Goal: Navigation & Orientation: Find specific page/section

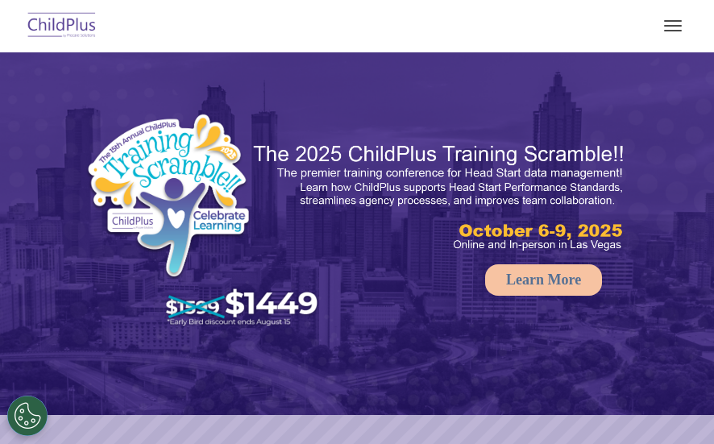
select select "MEDIUM"
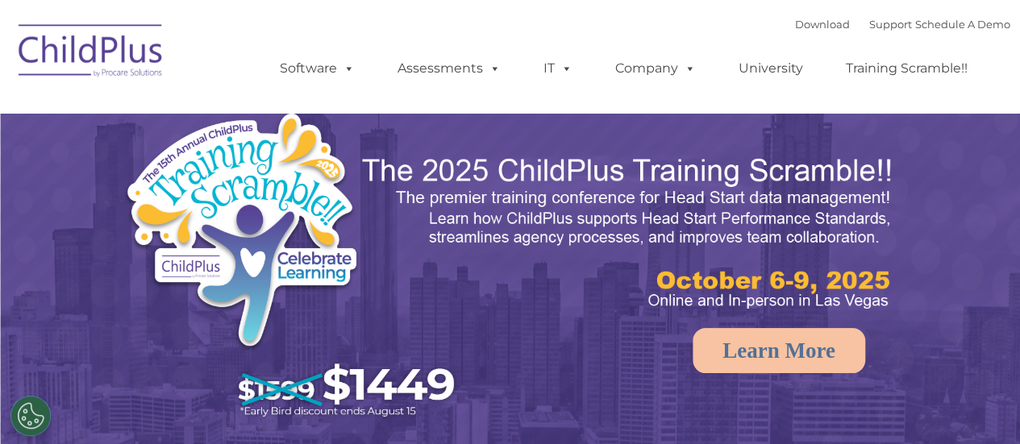
select select "MEDIUM"
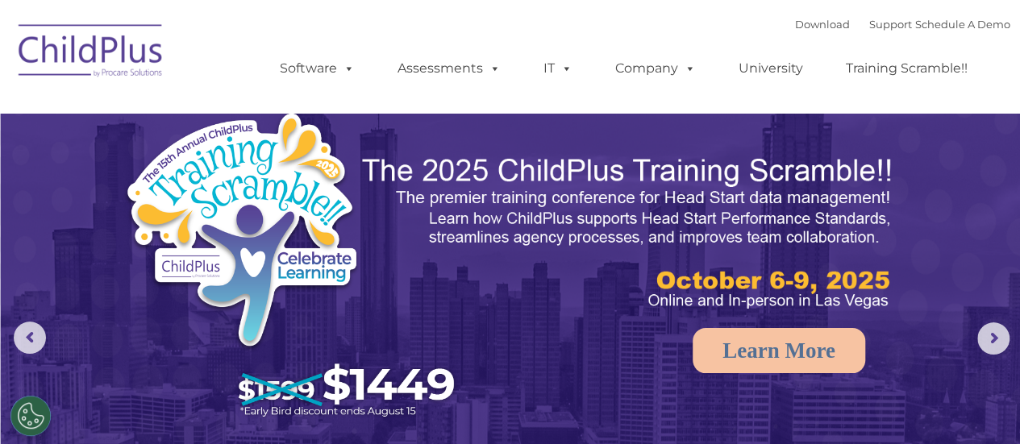
drag, startPoint x: 1017, startPoint y: 66, endPoint x: 1017, endPoint y: 98, distance: 31.4
click at [1017, 98] on nav "Download Support | Schedule A Demo  MENU MENU Software ChildPlus: The original…" at bounding box center [510, 56] width 1020 height 113
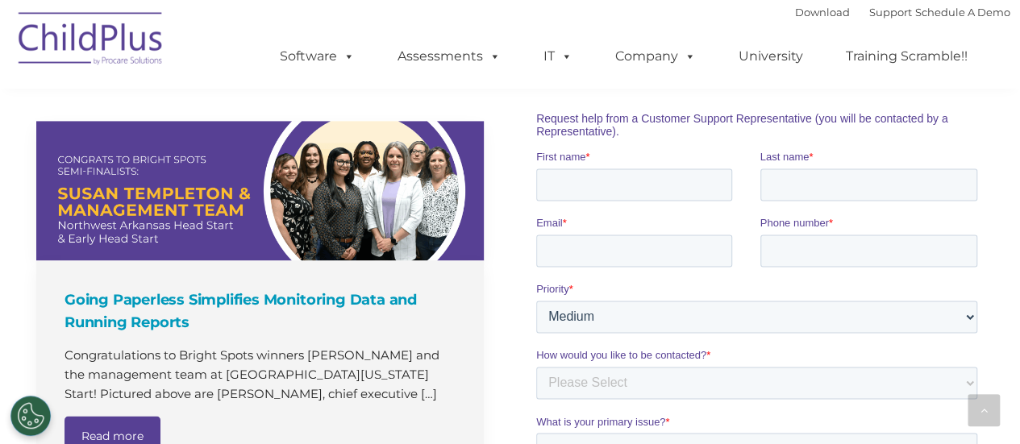
scroll to position [1130, 0]
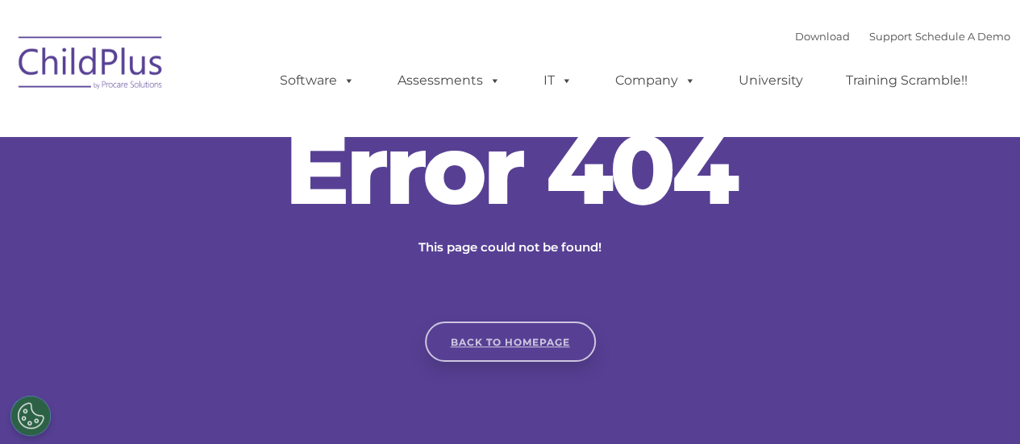
click at [527, 359] on link "Back to homepage" at bounding box center [510, 342] width 171 height 40
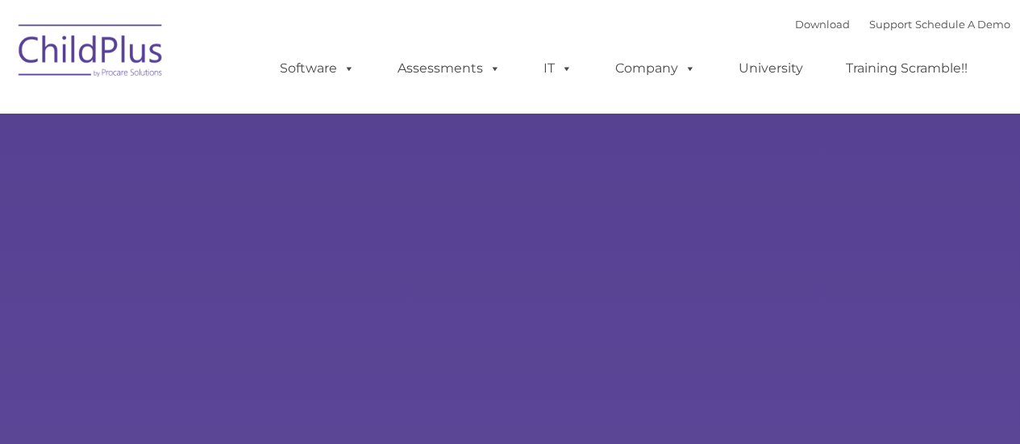
type input ""
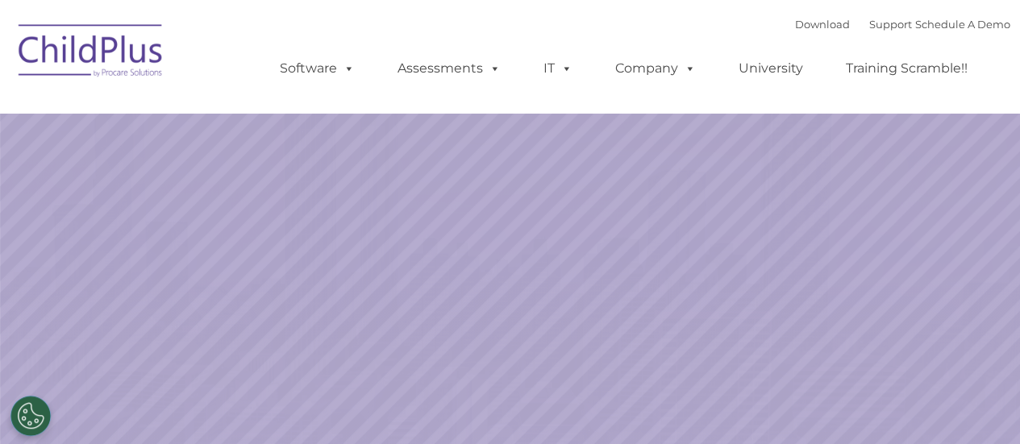
select select "MEDIUM"
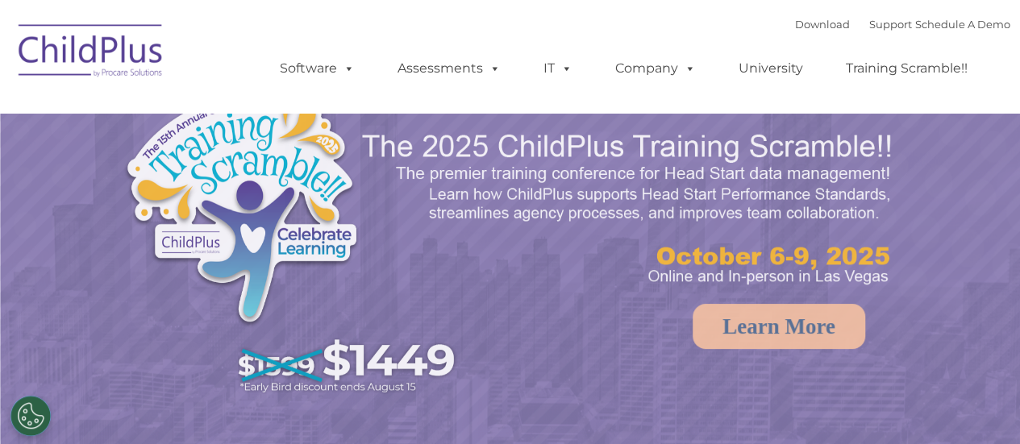
select select "MEDIUM"
